Goal: Check status: Check status

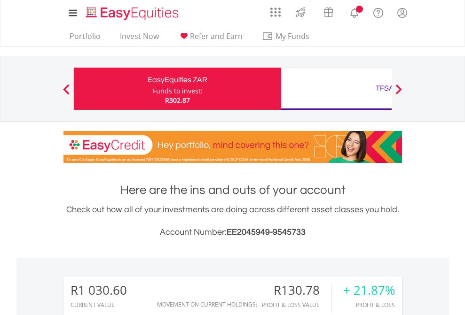
scroll to position [90, 148]
click at [153, 89] on div "Funds to invest:" at bounding box center [178, 90] width 50 height 9
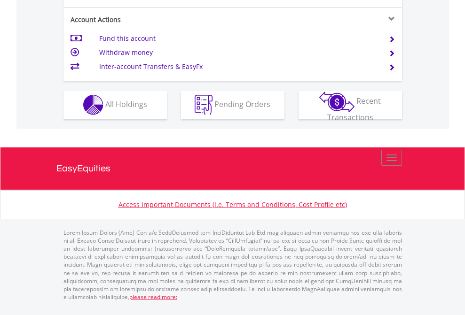
scroll to position [879, 0]
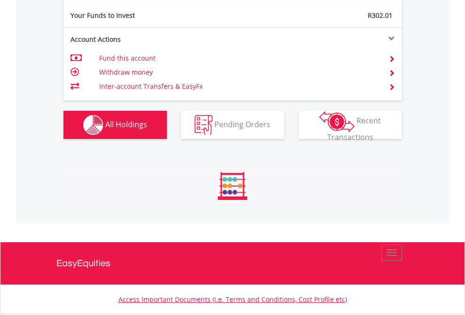
scroll to position [90, 148]
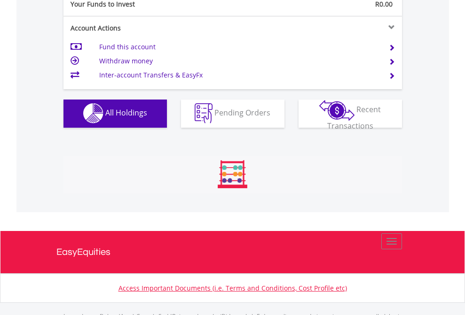
scroll to position [930, 0]
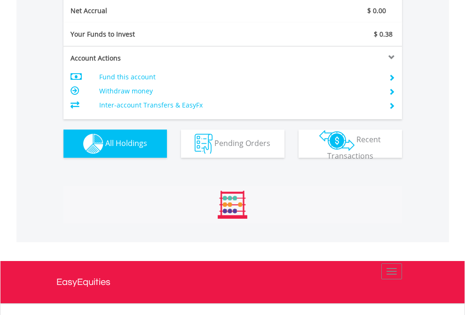
scroll to position [1064, 0]
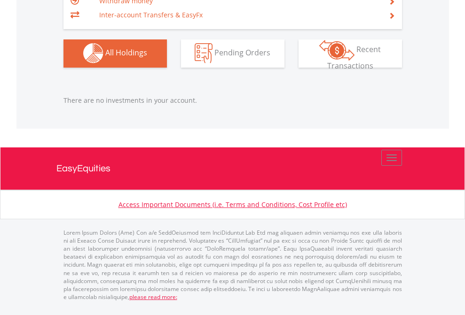
scroll to position [90, 148]
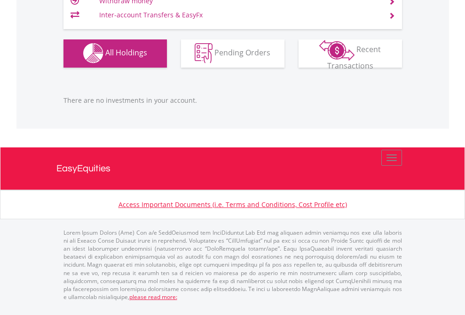
scroll to position [90, 148]
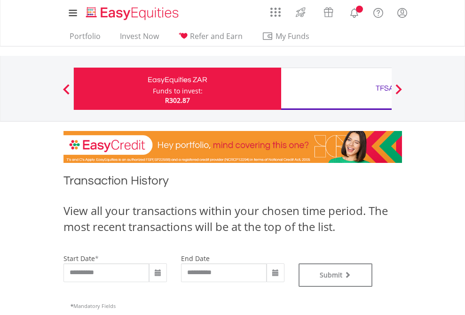
type input "**********"
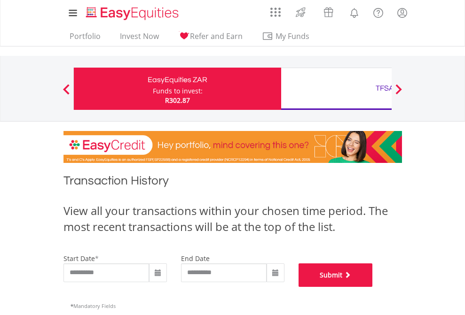
click at [373, 287] on button "Submit" at bounding box center [335, 275] width 74 height 23
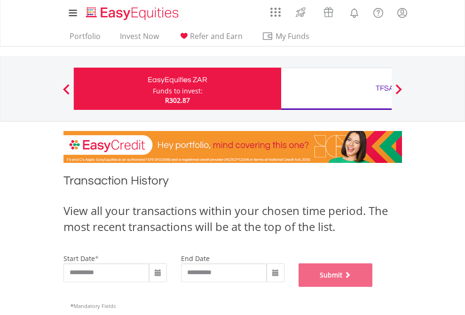
scroll to position [381, 0]
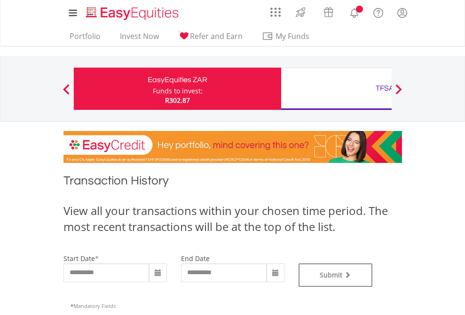
click at [336, 89] on div "TFSA" at bounding box center [385, 88] width 196 height 13
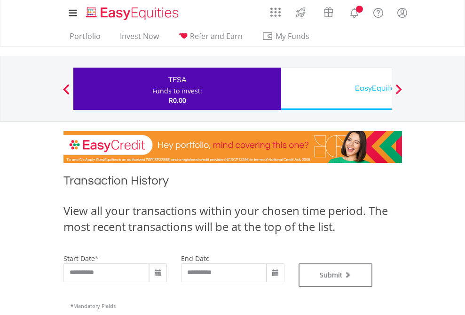
type input "**********"
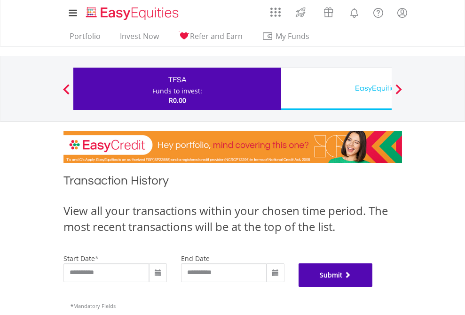
click at [373, 287] on button "Submit" at bounding box center [335, 275] width 74 height 23
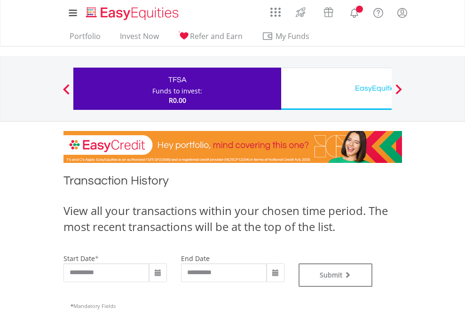
click at [336, 89] on div "EasyEquities USD" at bounding box center [385, 88] width 196 height 13
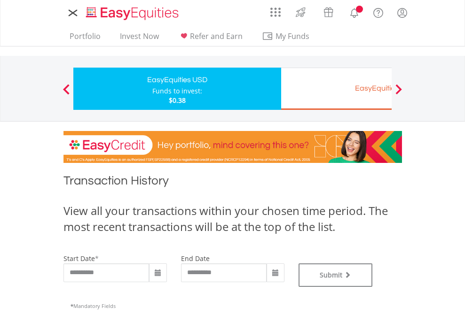
type input "**********"
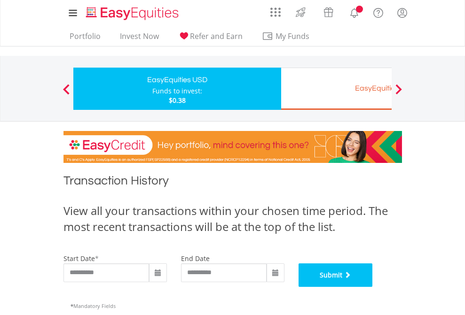
click at [373, 287] on button "Submit" at bounding box center [335, 275] width 74 height 23
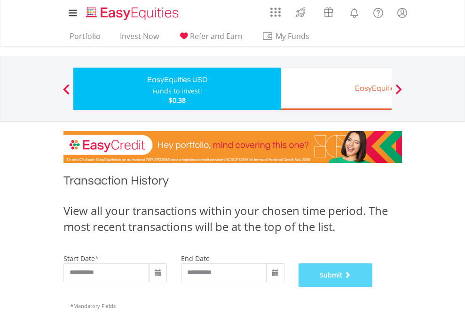
scroll to position [381, 0]
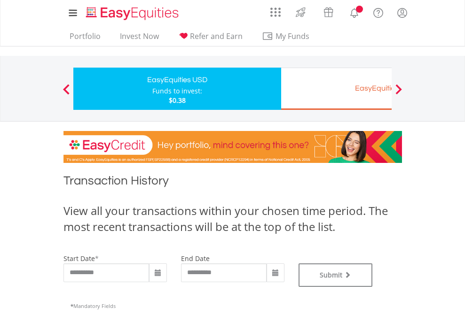
click at [336, 89] on div "EasyEquities EUR" at bounding box center [385, 88] width 196 height 13
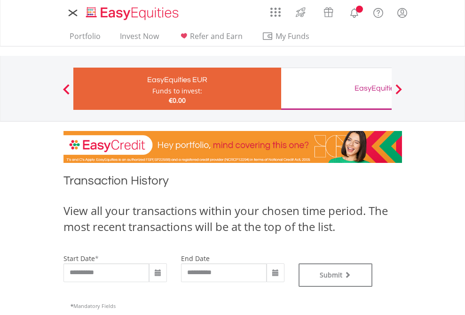
type input "**********"
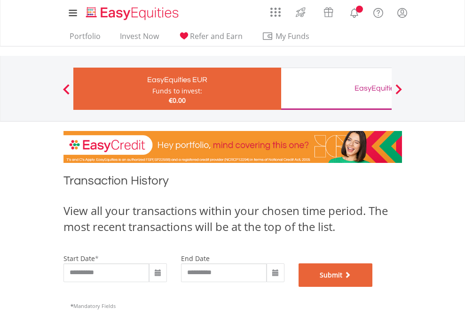
click at [373, 287] on button "Submit" at bounding box center [335, 275] width 74 height 23
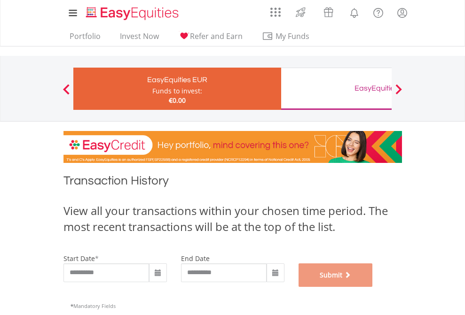
scroll to position [381, 0]
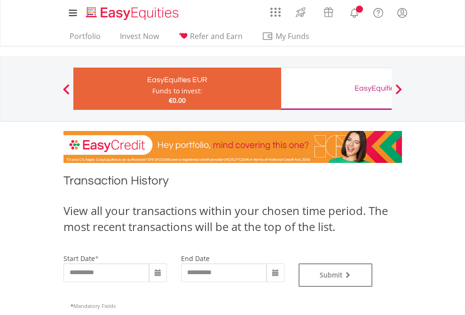
click at [336, 89] on div "EasyEquities GBP" at bounding box center [385, 88] width 196 height 13
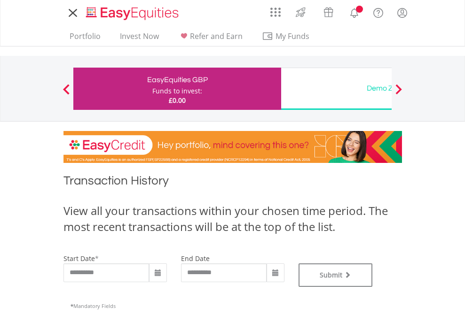
type input "**********"
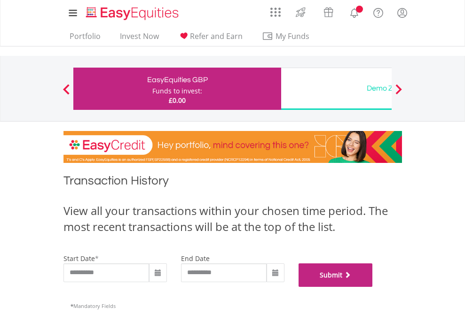
click at [373, 287] on button "Submit" at bounding box center [335, 275] width 74 height 23
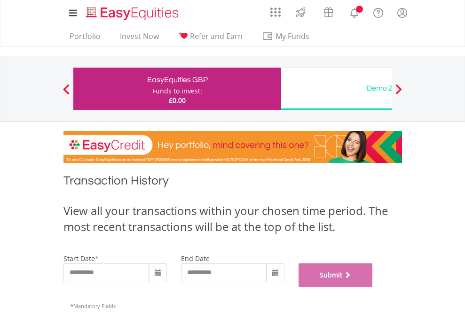
scroll to position [381, 0]
